Goal: Transaction & Acquisition: Purchase product/service

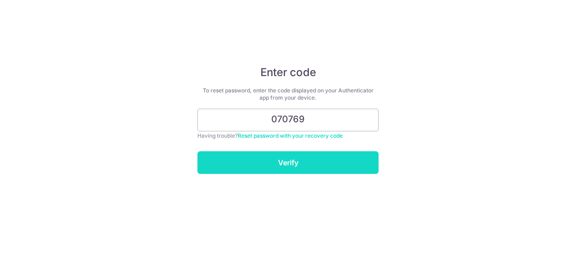
type input "070769"
click at [302, 159] on input "Verify" at bounding box center [287, 162] width 181 height 23
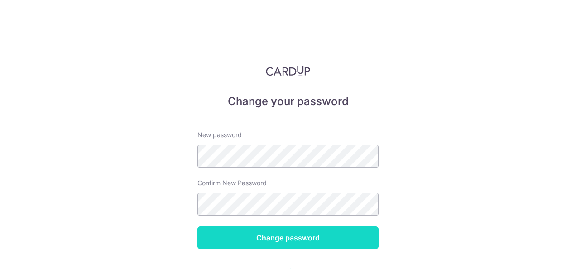
click at [299, 242] on input "Change password" at bounding box center [287, 237] width 181 height 23
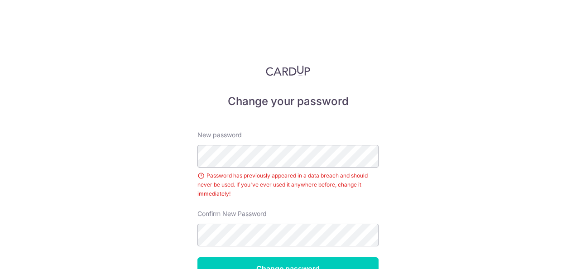
scroll to position [57, 0]
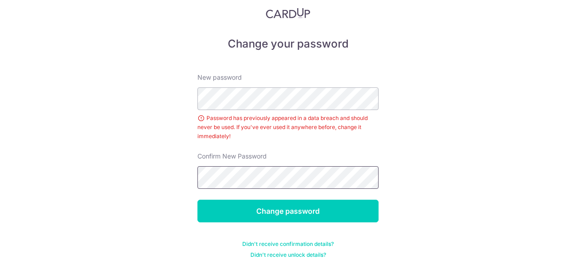
click at [197, 200] on input "Change password" at bounding box center [287, 211] width 181 height 23
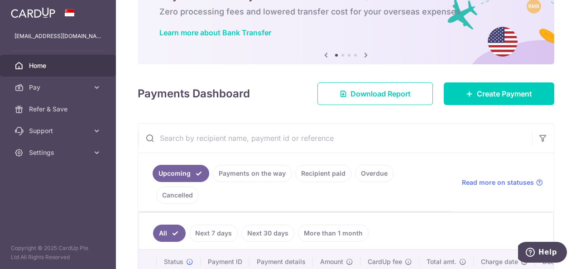
scroll to position [48, 0]
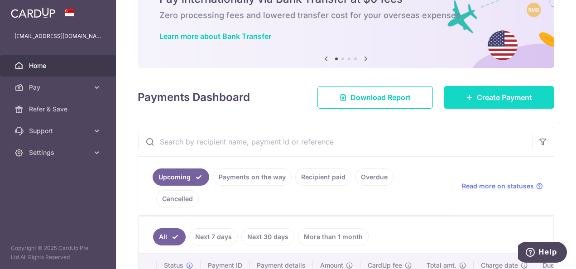
click at [502, 101] on span "Create Payment" at bounding box center [504, 97] width 55 height 11
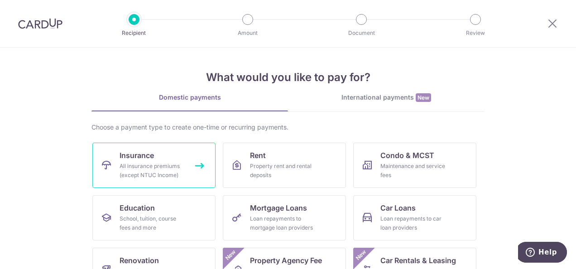
click at [162, 169] on div "All insurance premiums (except NTUC Income)" at bounding box center [152, 171] width 65 height 18
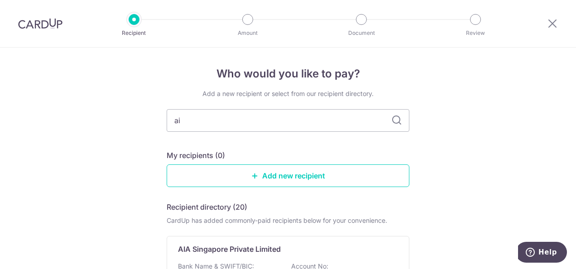
type input "aia"
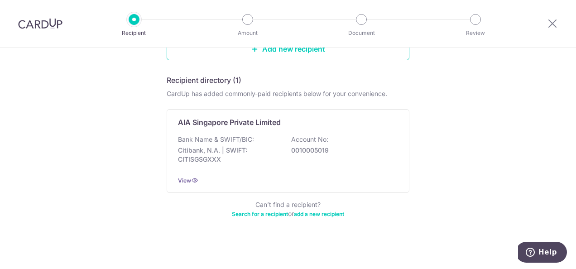
scroll to position [129, 0]
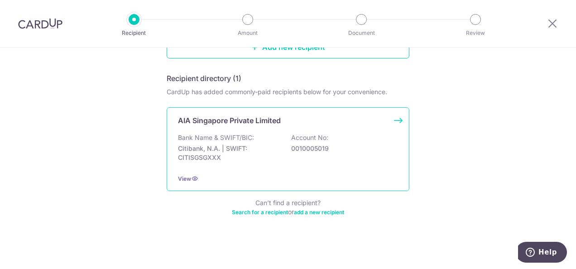
click at [209, 162] on div "Bank Name & SWIFT/BIC: Citibank, N.A. | SWIFT: CITISGSGXXX Account No: 00100050…" at bounding box center [288, 149] width 220 height 33
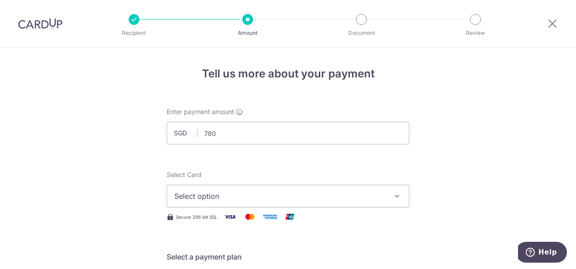
type input "780.00"
click at [272, 201] on button "Select option" at bounding box center [288, 196] width 243 height 23
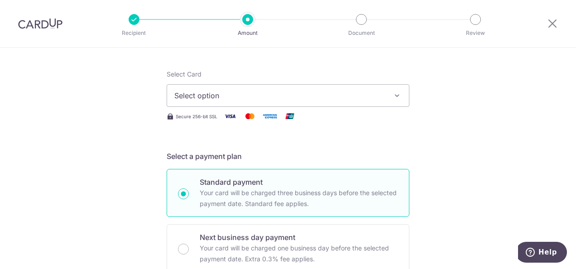
scroll to position [127, 0]
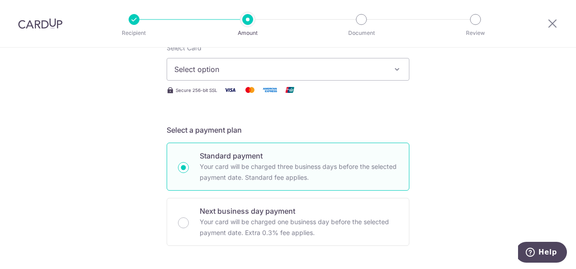
click at [397, 76] on button "Select option" at bounding box center [288, 69] width 243 height 23
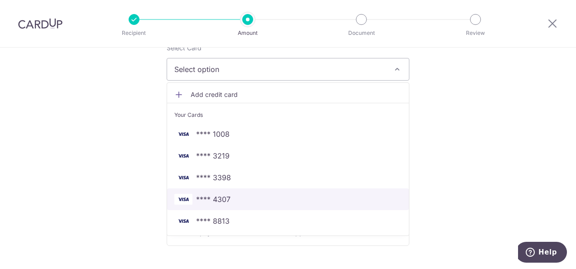
click at [234, 204] on link "**** 4307" at bounding box center [288, 199] width 242 height 22
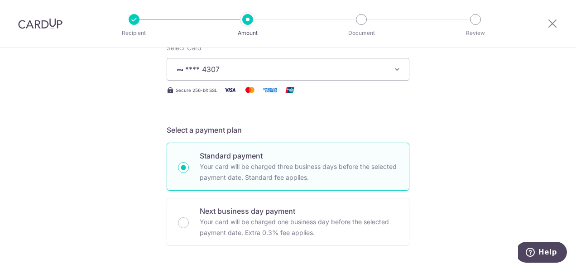
scroll to position [320, 0]
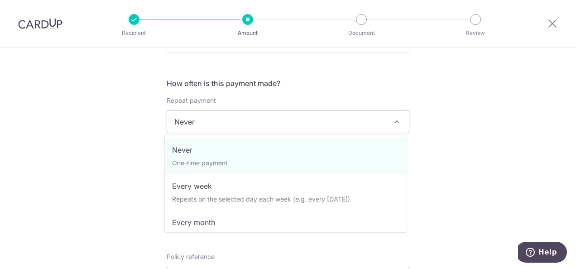
click at [398, 125] on span at bounding box center [396, 121] width 11 height 11
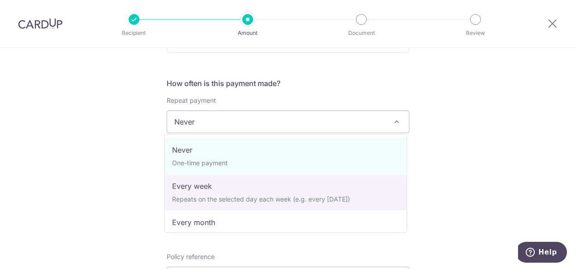
select select "2"
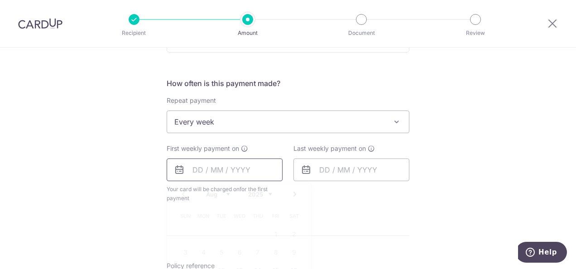
click at [199, 167] on input "text" at bounding box center [225, 169] width 116 height 23
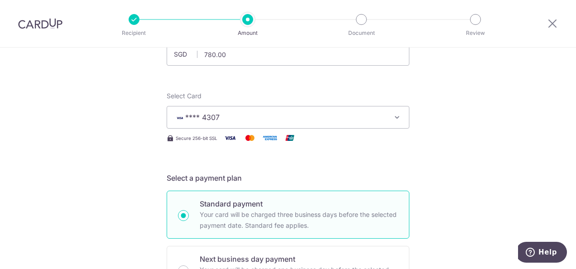
scroll to position [24, 0]
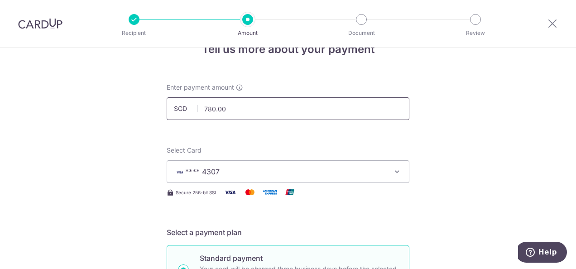
click at [249, 104] on input "780.00" at bounding box center [288, 108] width 243 height 23
type input "7"
type input "390.00"
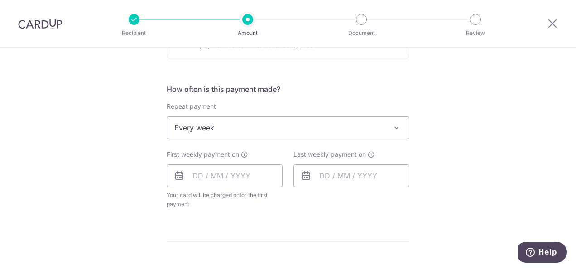
scroll to position [350, 0]
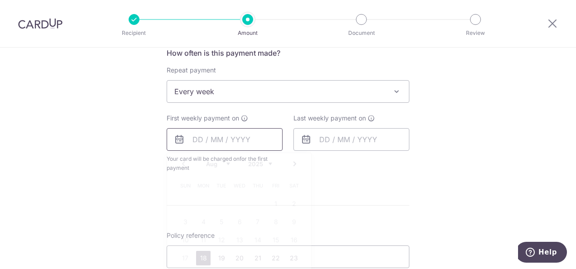
click at [201, 138] on input "text" at bounding box center [225, 139] width 116 height 23
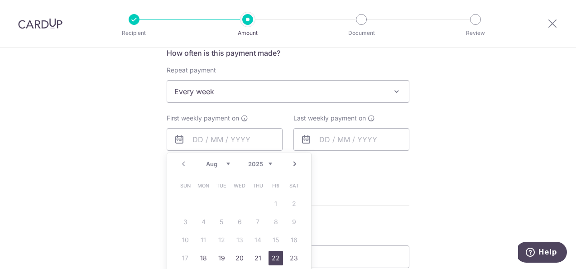
click at [273, 257] on link "22" at bounding box center [275, 258] width 14 height 14
type input "22/08/2025"
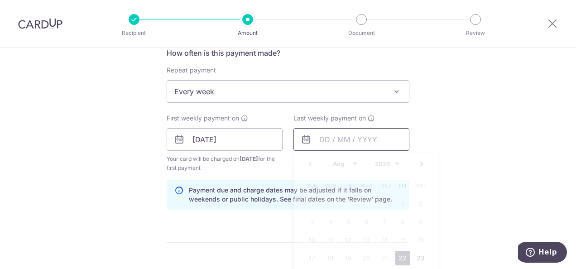
click at [382, 145] on input "text" at bounding box center [351, 139] width 116 height 23
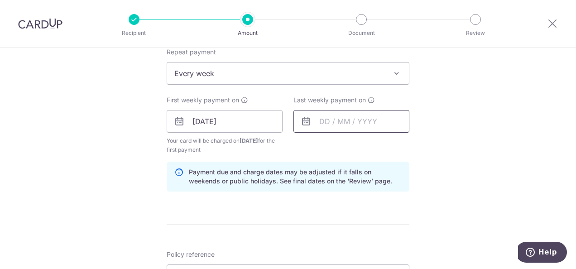
scroll to position [387, 0]
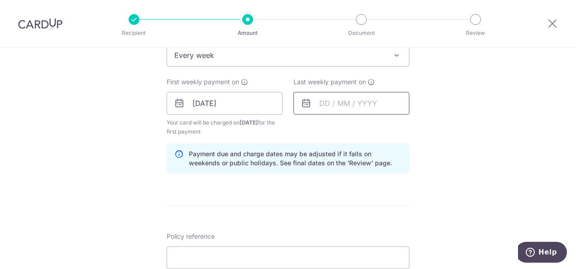
click at [388, 97] on input "text" at bounding box center [351, 103] width 116 height 23
click at [353, 107] on input "text" at bounding box center [351, 103] width 116 height 23
click at [377, 100] on input "text" at bounding box center [351, 103] width 116 height 23
click at [304, 102] on icon at bounding box center [306, 103] width 11 height 11
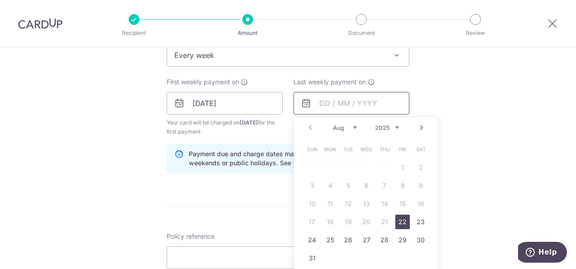
click at [329, 100] on input "text" at bounding box center [351, 103] width 116 height 23
click at [398, 238] on link "29" at bounding box center [402, 240] width 14 height 14
type input "29/08/2025"
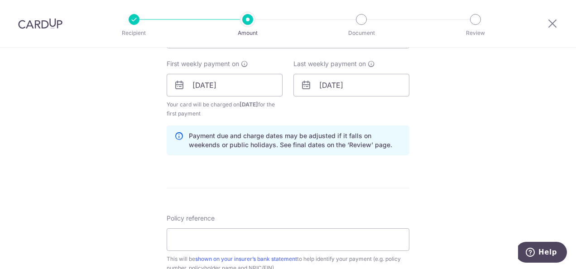
scroll to position [423, 0]
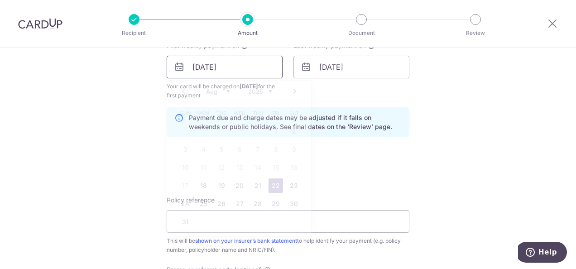
click at [197, 64] on input "22/08/2025" at bounding box center [225, 67] width 116 height 23
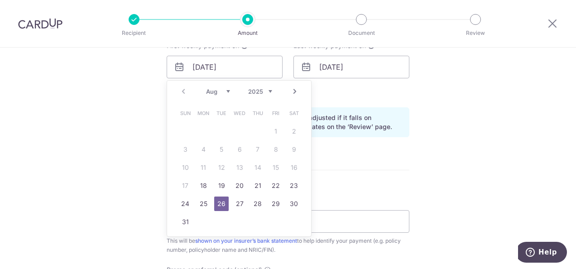
click at [481, 160] on div "Tell us more about your payment Enter payment amount SGD 390.00 390.00 Select C…" at bounding box center [288, 57] width 576 height 865
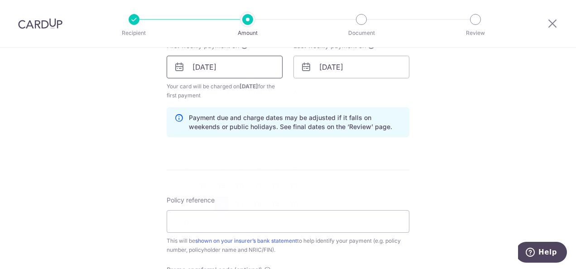
click at [198, 65] on input "26/08/2025" at bounding box center [225, 67] width 116 height 23
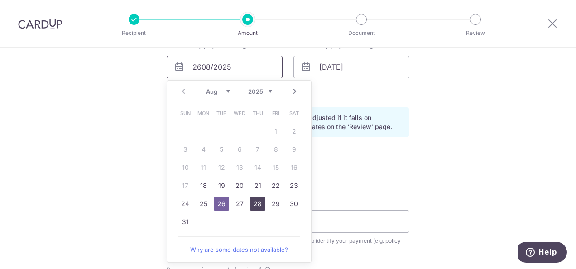
type input "2608/2025"
type input "20/04/2038"
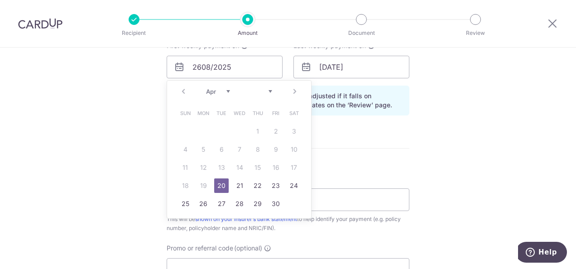
click at [291, 92] on div "Prev Next Apr May Jun Jul Aug Sep Oct Nov Dec" at bounding box center [239, 92] width 144 height 22
click at [238, 64] on input "2608/2025" at bounding box center [225, 67] width 116 height 23
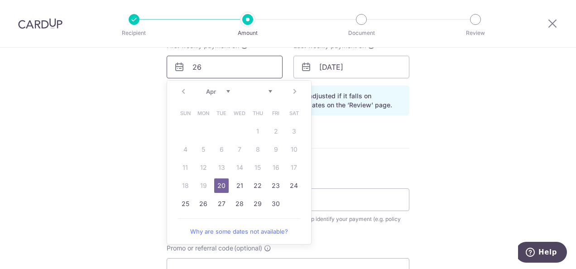
type input "2"
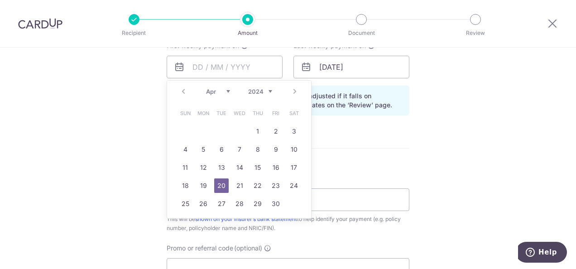
drag, startPoint x: 267, startPoint y: 94, endPoint x: 291, endPoint y: 92, distance: 24.0
click at [291, 92] on div "Prev Next Jan Feb Mar Apr May Jun Jul Aug Sep Oct Nov Dec 2024 2025 2026 2027 2…" at bounding box center [239, 92] width 144 height 22
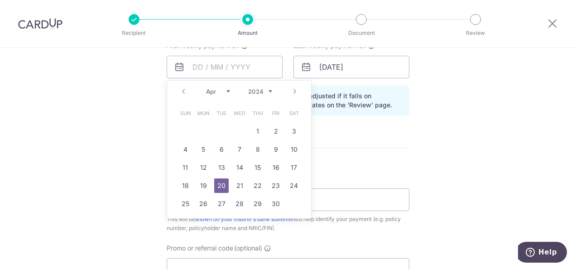
drag, startPoint x: 291, startPoint y: 92, endPoint x: 267, endPoint y: 91, distance: 23.6
click at [267, 91] on select "2024 2025 2026 2027 2028 2029 2030 2031 2032 2033 2034 2035" at bounding box center [260, 91] width 24 height 7
click at [289, 90] on link "Next" at bounding box center [294, 91] width 11 height 11
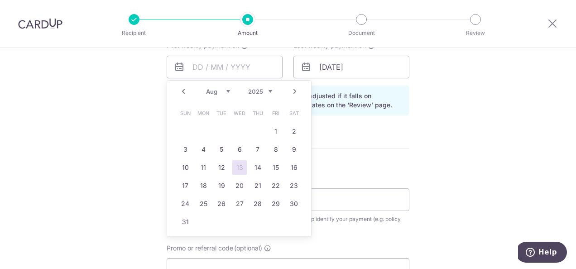
click at [289, 90] on link "Next" at bounding box center [294, 91] width 11 height 11
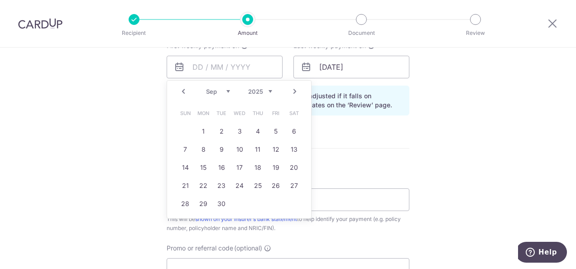
click at [179, 90] on link "Prev" at bounding box center [183, 91] width 11 height 11
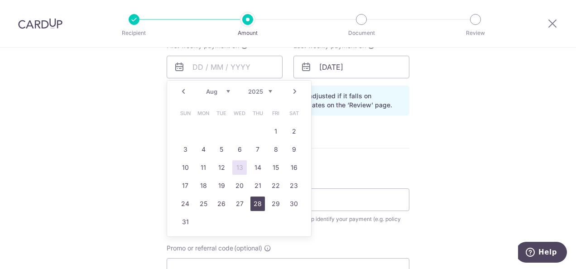
click at [254, 202] on link "28" at bounding box center [257, 203] width 14 height 14
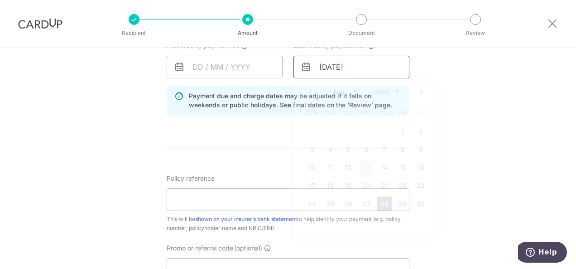
click at [374, 67] on input "[DATE]" at bounding box center [351, 67] width 116 height 23
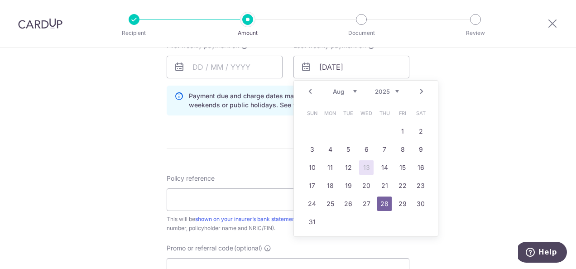
click at [419, 93] on link "Next" at bounding box center [421, 91] width 11 height 11
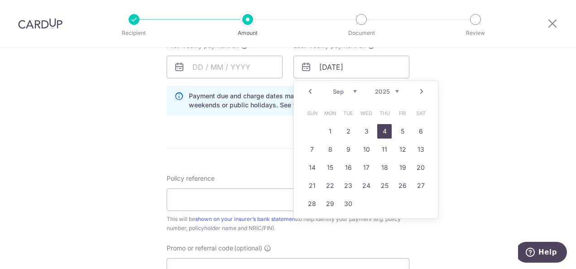
click at [383, 131] on link "4" at bounding box center [384, 131] width 14 height 14
type input "[DATE]"
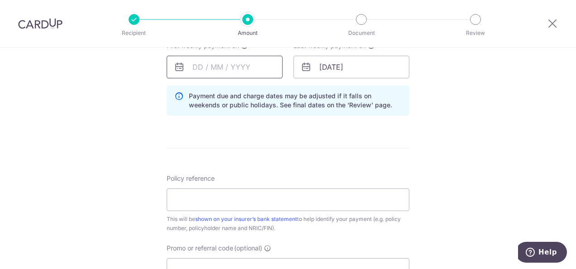
click at [256, 63] on input "text" at bounding box center [225, 67] width 116 height 23
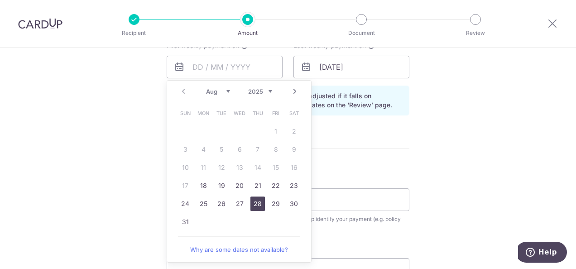
click at [251, 199] on link "28" at bounding box center [257, 203] width 14 height 14
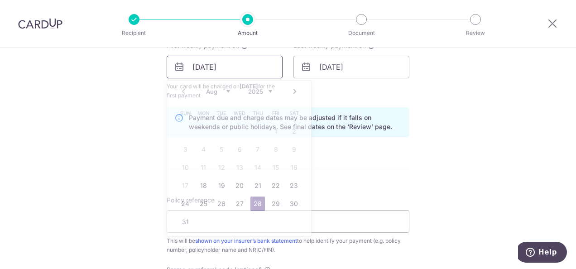
click at [259, 69] on input "[DATE]" at bounding box center [225, 67] width 116 height 23
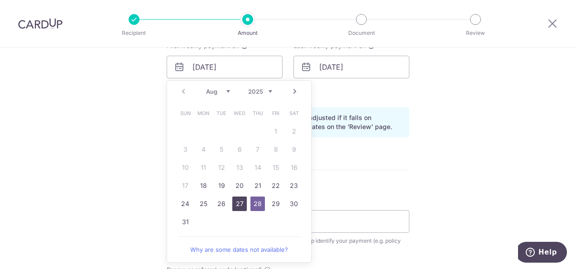
click at [237, 203] on link "27" at bounding box center [239, 203] width 14 height 14
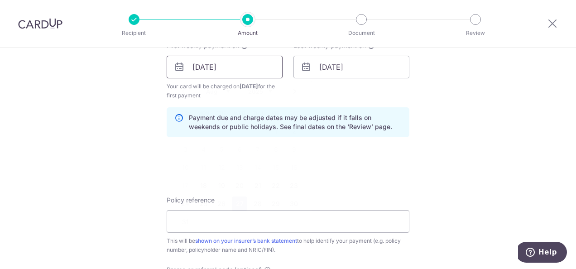
click at [254, 70] on input "27/08/2025" at bounding box center [225, 67] width 116 height 23
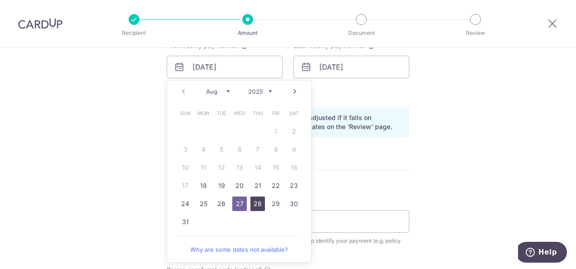
click at [256, 203] on link "28" at bounding box center [257, 203] width 14 height 14
type input "[DATE]"
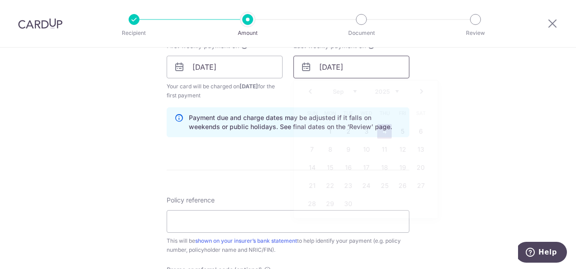
click at [370, 66] on input "[DATE]" at bounding box center [351, 67] width 116 height 23
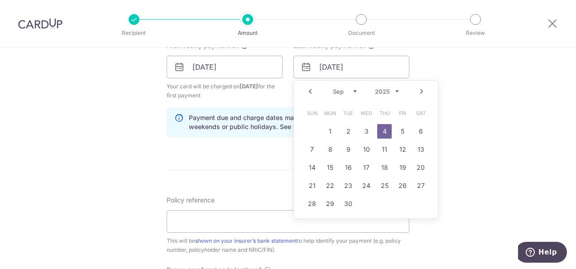
click at [308, 91] on link "Prev" at bounding box center [310, 91] width 11 height 11
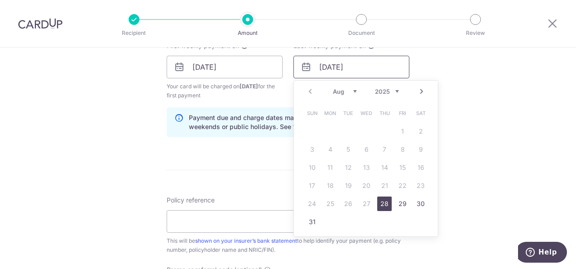
click at [371, 70] on input "[DATE]" at bounding box center [351, 67] width 116 height 23
click at [479, 146] on div "Tell us more about your payment Enter payment amount SGD 390.00 390.00 Select C…" at bounding box center [288, 57] width 576 height 865
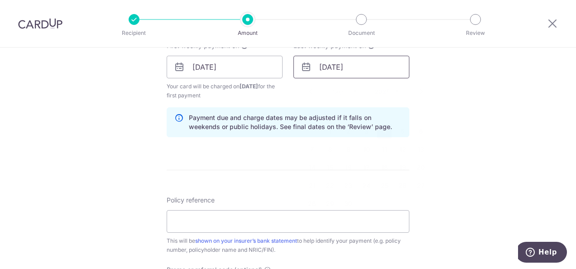
click at [386, 66] on input "[DATE]" at bounding box center [351, 67] width 116 height 23
click at [465, 151] on div "Tell us more about your payment Enter payment amount SGD 390.00 390.00 Select C…" at bounding box center [288, 57] width 576 height 865
click at [379, 62] on input "[DATE]" at bounding box center [351, 67] width 116 height 23
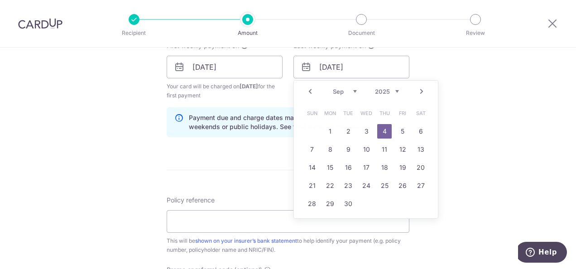
click at [474, 164] on div "Tell us more about your payment Enter payment amount SGD 390.00 390.00 Select C…" at bounding box center [288, 57] width 576 height 865
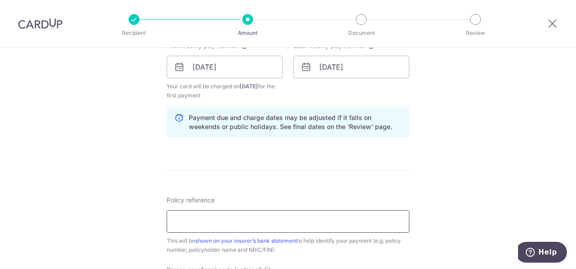
click at [325, 226] on input "Policy reference" at bounding box center [288, 221] width 243 height 23
click button "Add Card" at bounding box center [0, 0] width 0 height 0
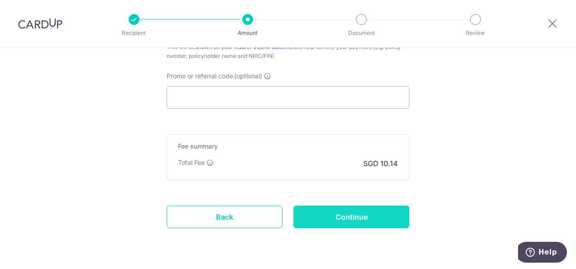
type input "E222920324"
click at [320, 216] on input "Continue" at bounding box center [351, 217] width 116 height 23
type input "Create Schedule"
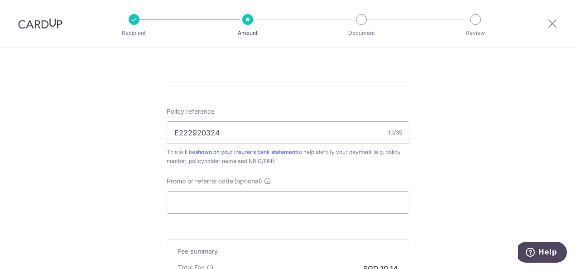
scroll to position [501, 0]
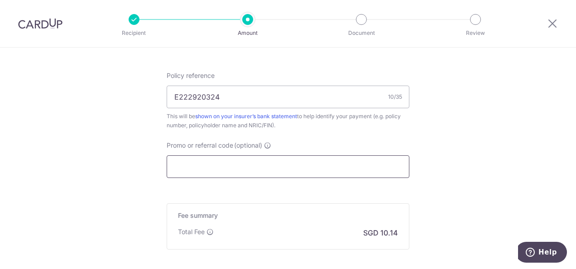
click at [310, 172] on input "Promo or referral code (optional)" at bounding box center [288, 166] width 243 height 23
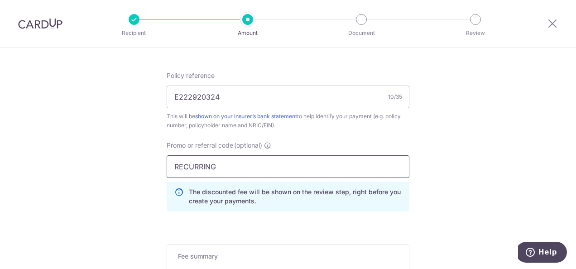
type input "RECURRING"
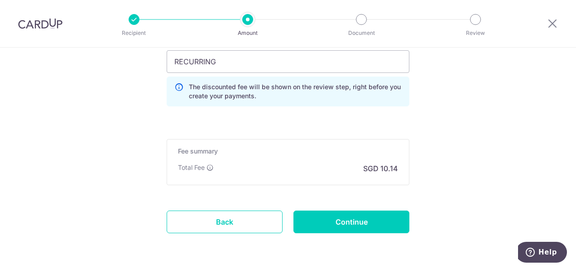
scroll to position [610, 0]
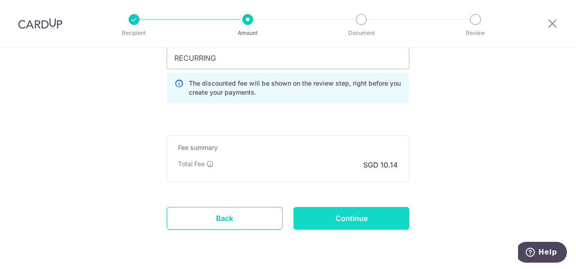
click at [378, 225] on input "Continue" at bounding box center [351, 218] width 116 height 23
type input "Update Schedule"
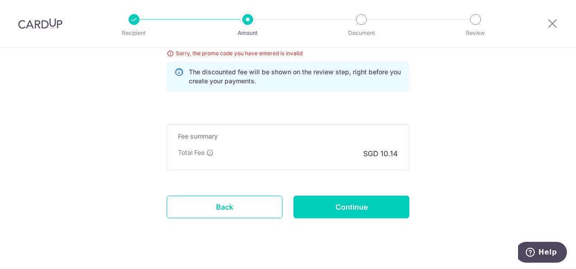
scroll to position [440, 0]
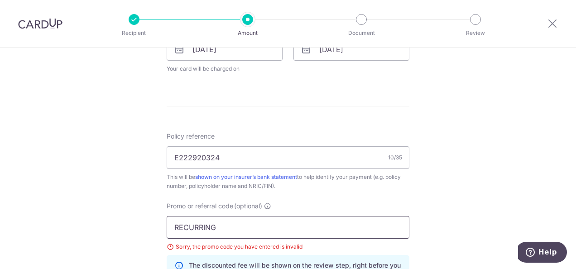
click at [270, 228] on input "RECURRING" at bounding box center [288, 227] width 243 height 23
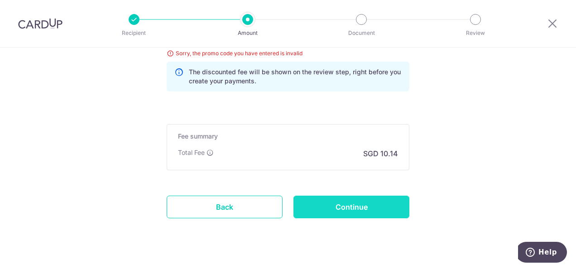
type input "REC185"
click at [359, 207] on input "Continue" at bounding box center [351, 207] width 116 height 23
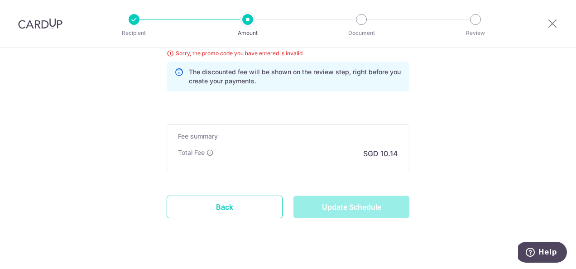
type input "Update Schedule"
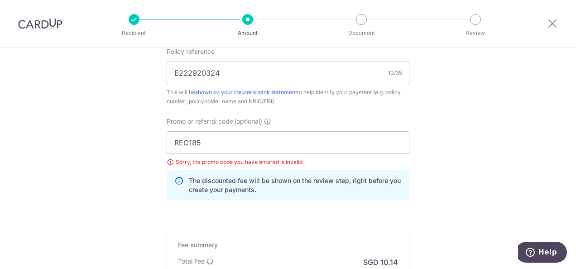
scroll to position [551, 0]
